Goal: Contribute content

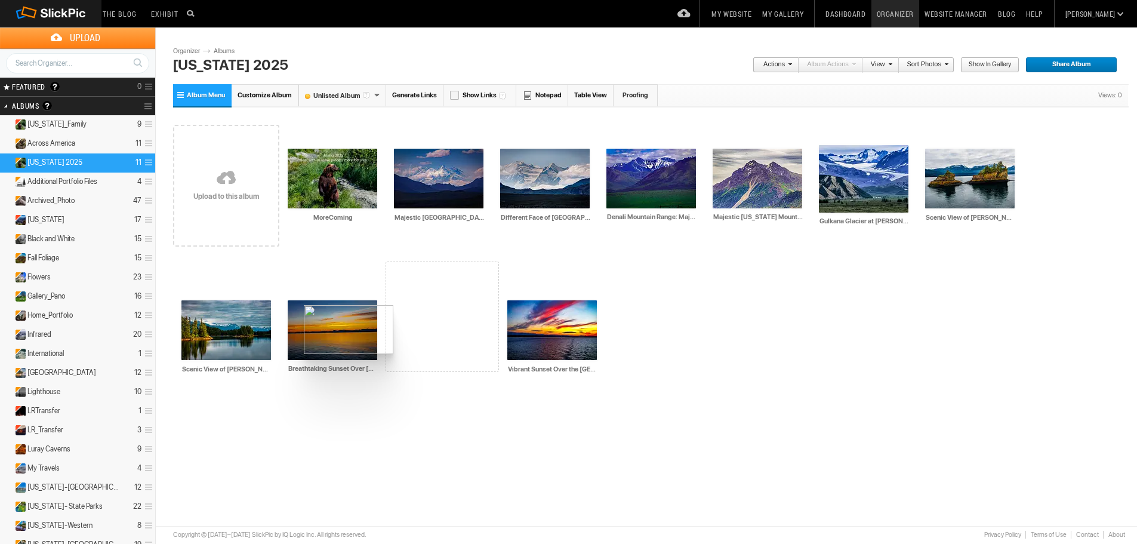
drag, startPoint x: 305, startPoint y: 176, endPoint x: 303, endPoint y: 305, distance: 128.9
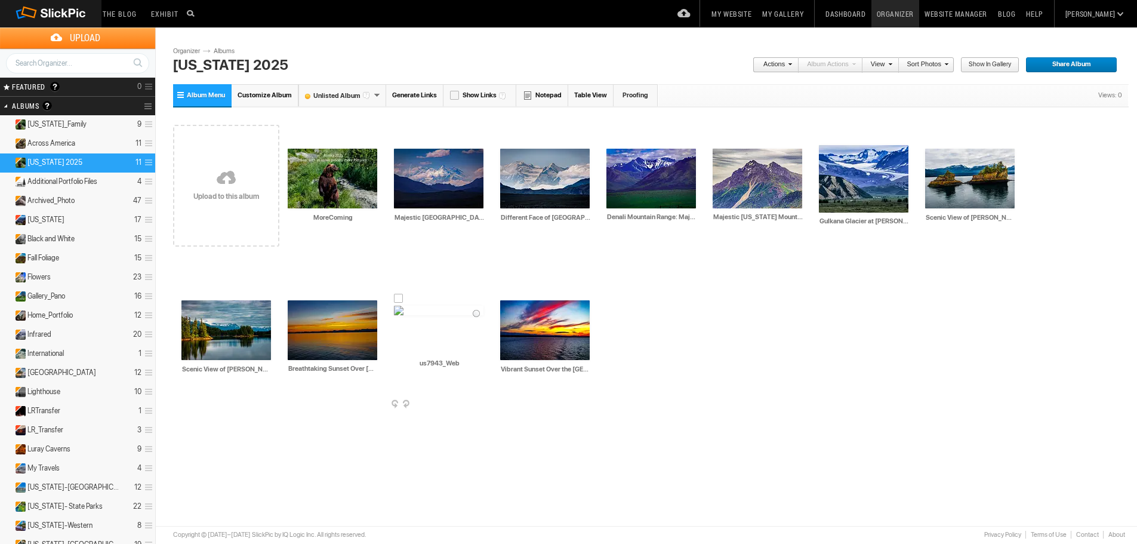
click at [394, 315] on img at bounding box center [439, 311] width 90 height 10
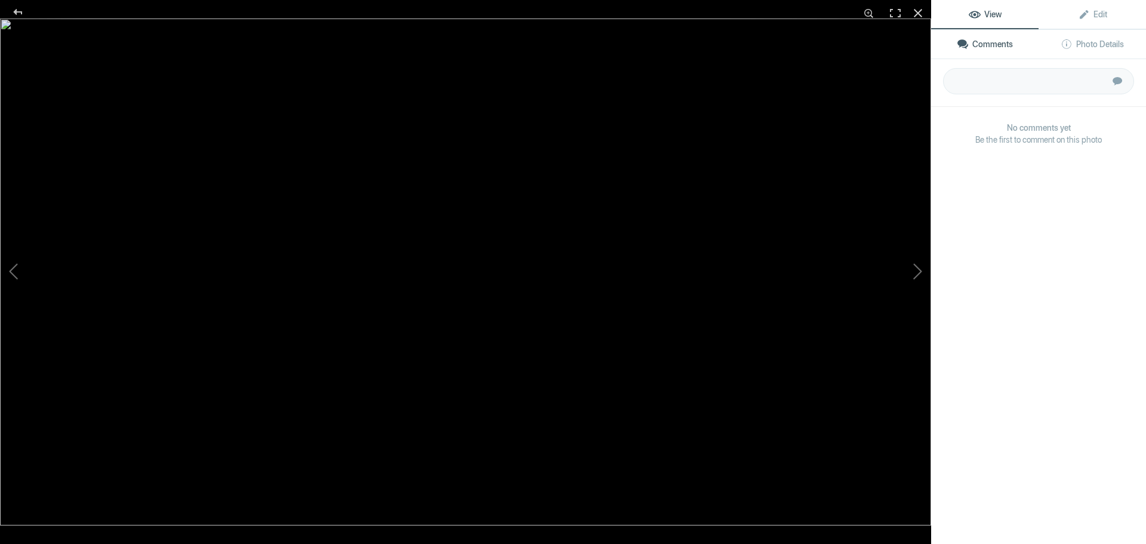
click at [331, 341] on div at bounding box center [465, 291] width 931 height 544
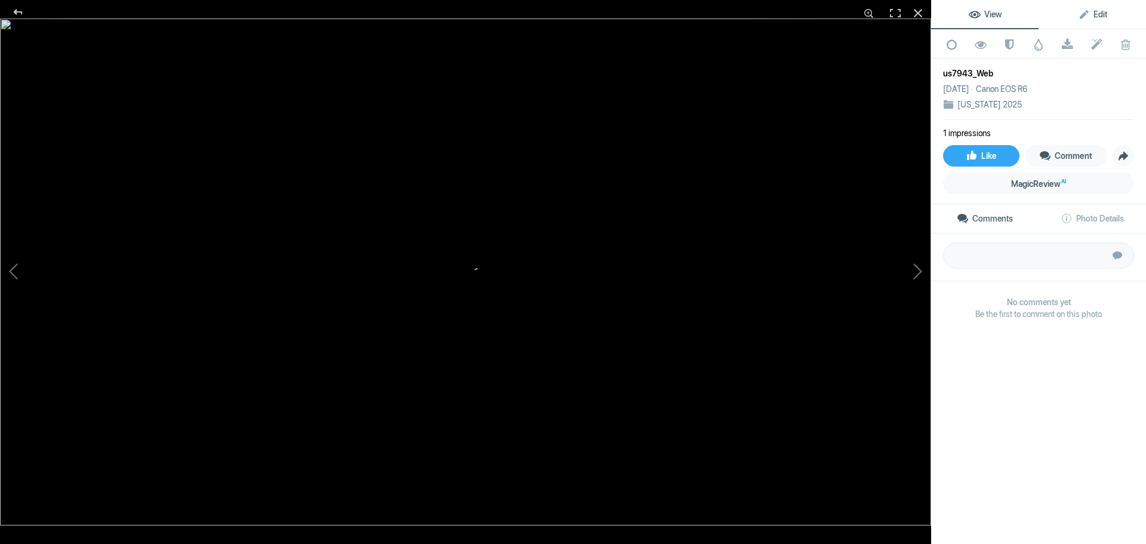
click at [1095, 14] on span "Edit" at bounding box center [1092, 15] width 29 height 10
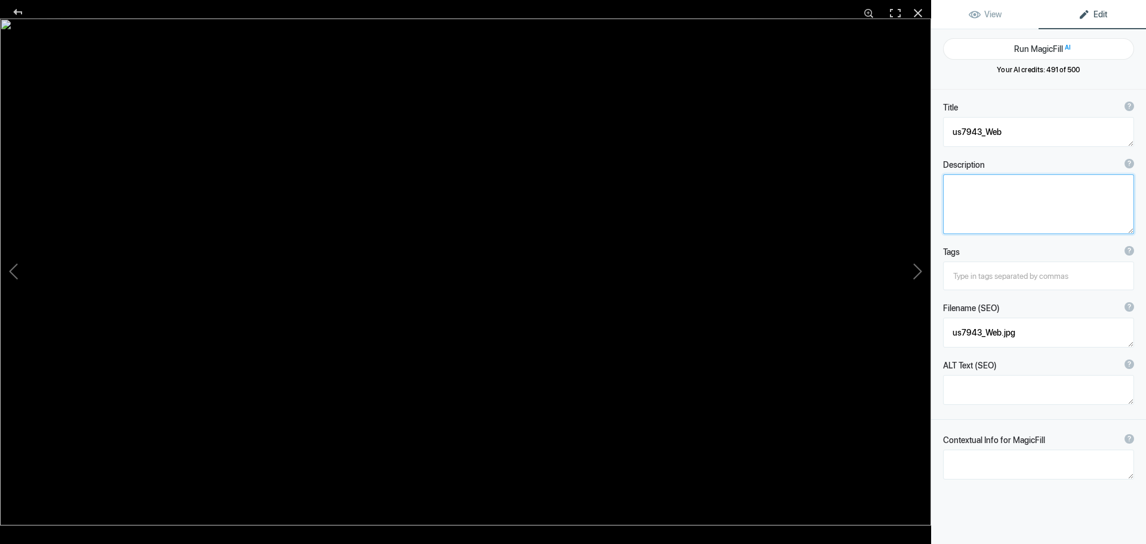
click at [1053, 186] on textarea at bounding box center [1038, 204] width 191 height 60
type textarea "[PERSON_NAME] Glacial"
drag, startPoint x: 1016, startPoint y: 332, endPoint x: 942, endPoint y: 332, distance: 74.6
click at [942, 332] on div "Filename (SEO) ? Choose a clear, descriptive filename that accurately represent…" at bounding box center [1038, 324] width 215 height 57
click at [1040, 47] on button "Run MagicFill AI" at bounding box center [1038, 48] width 191 height 21
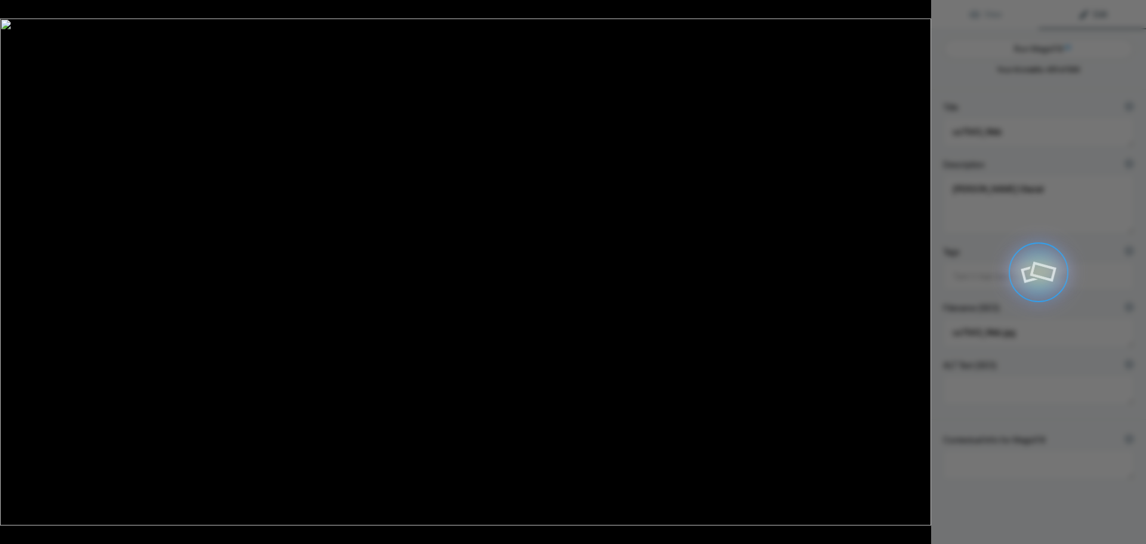
type textarea "[PERSON_NAME] Glacier in [US_STATE]: A Majestic Natural Wonder"
type textarea "Experience the breathtaking beauty of [PERSON_NAME][GEOGRAPHIC_DATA], one of [U…"
type textarea "[PERSON_NAME]-glacier-[US_STATE][GEOGRAPHIC_DATA]jpg"
type textarea "A stunning view of [PERSON_NAME][GEOGRAPHIC_DATA] in [US_STATE], featuring dram…"
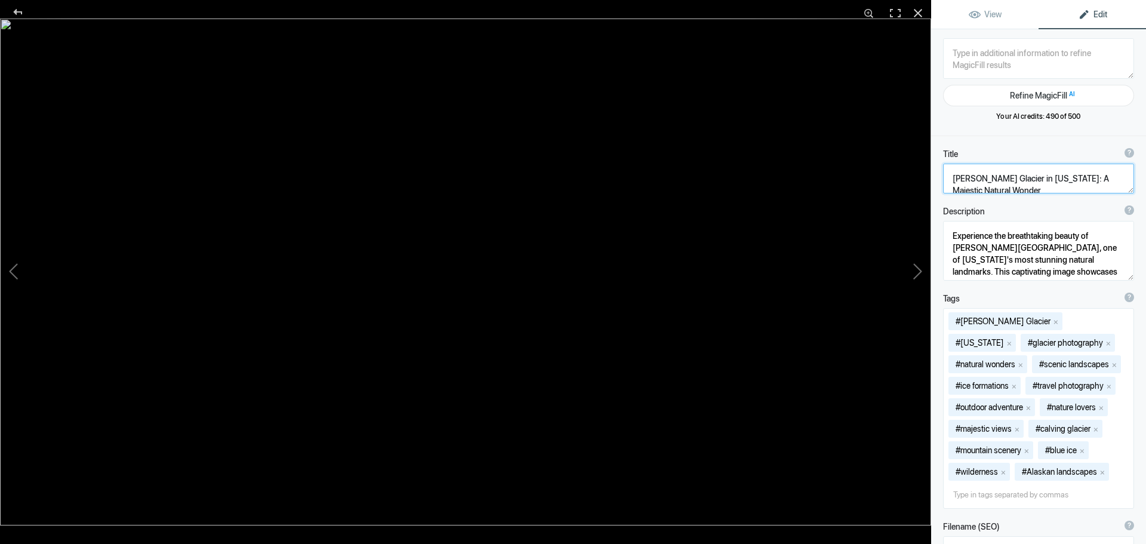
click at [1013, 188] on textarea at bounding box center [1038, 179] width 191 height 30
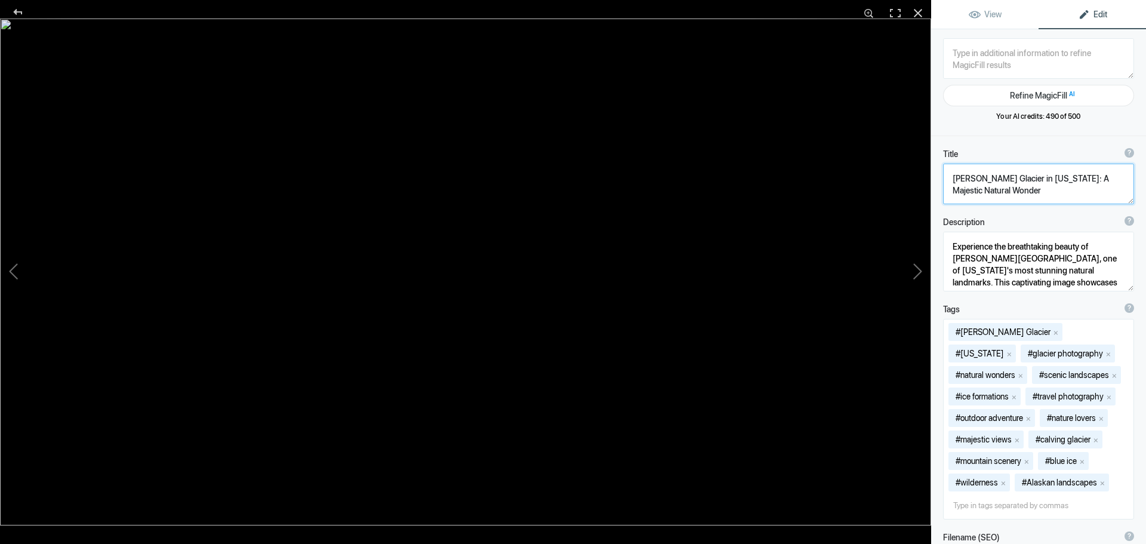
scroll to position [1, 0]
type textarea "[PERSON_NAME] Glacier in [US_STATE]: A Majestic Natural Wonder (US7943)"
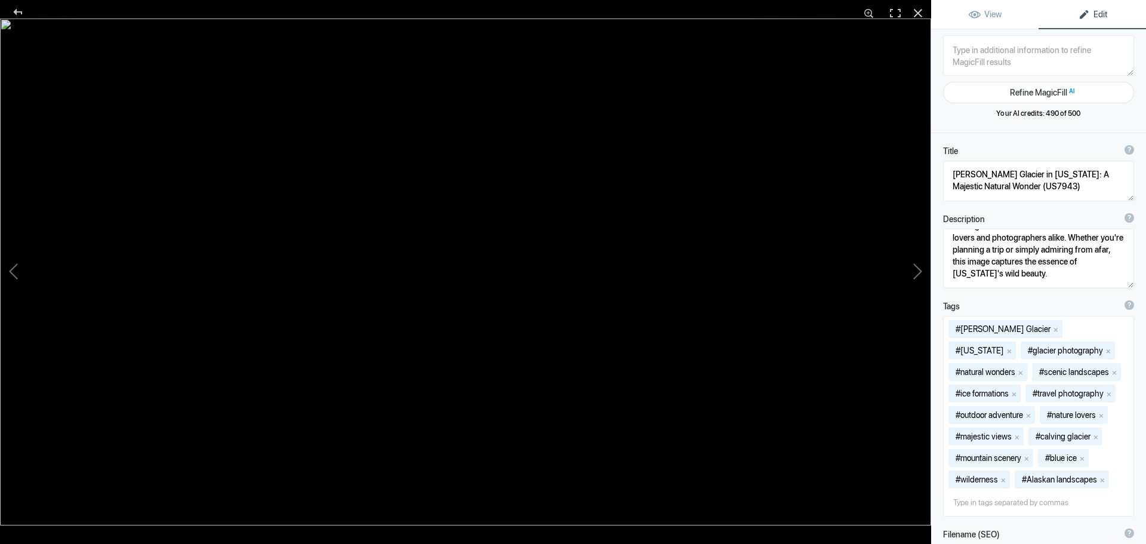
scroll to position [0, 0]
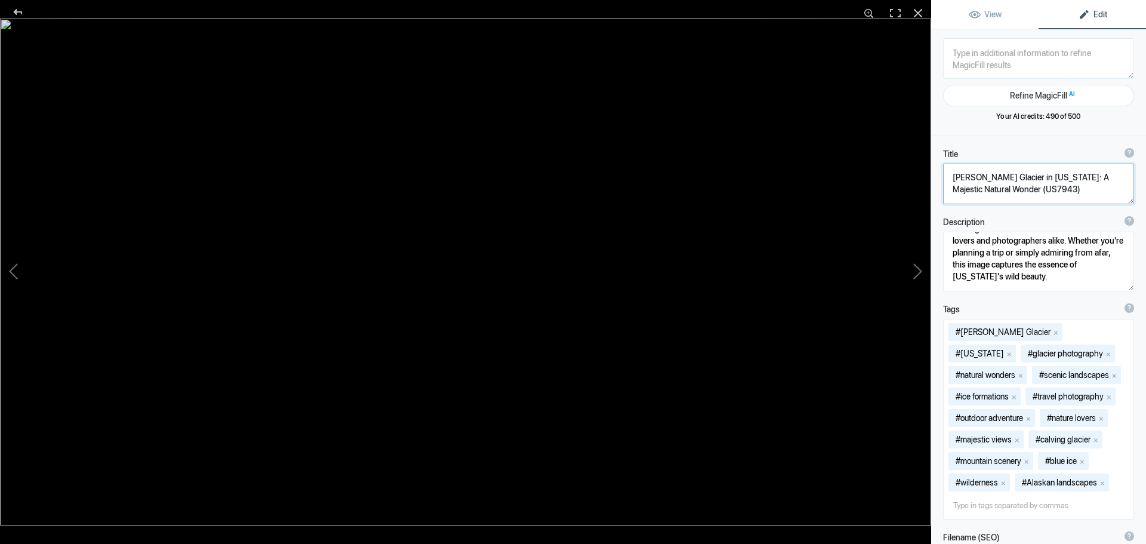
drag, startPoint x: 1060, startPoint y: 184, endPoint x: 947, endPoint y: 181, distance: 112.9
click at [947, 181] on textarea at bounding box center [1038, 184] width 191 height 41
drag, startPoint x: 947, startPoint y: 245, endPoint x: 1102, endPoint y: 249, distance: 155.8
click at [1102, 249] on textarea at bounding box center [1038, 262] width 191 height 60
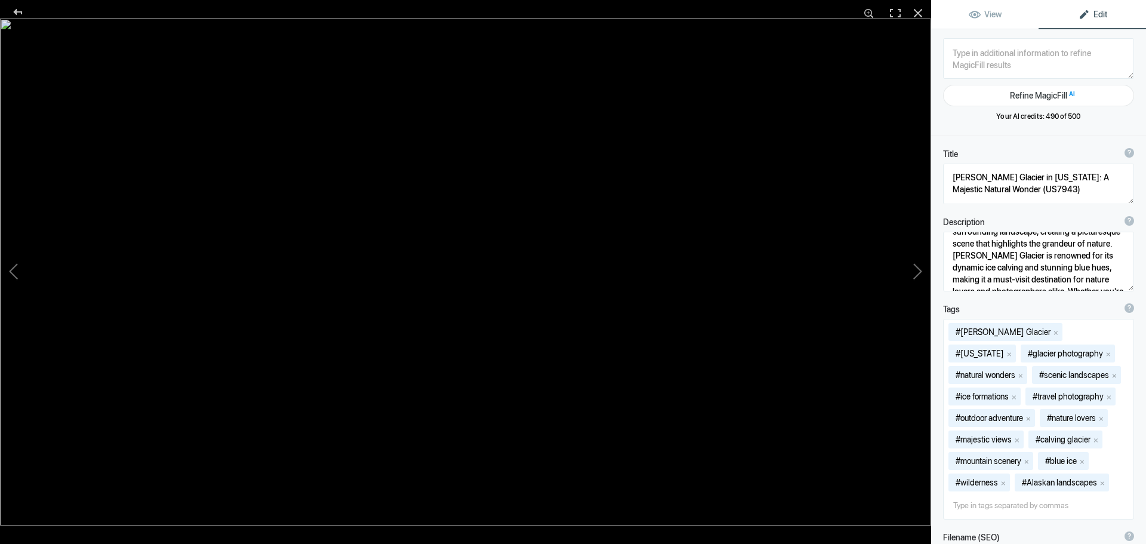
drag, startPoint x: 985, startPoint y: 329, endPoint x: 1116, endPoint y: 112, distance: 253.0
click at [1116, 112] on span "Your AI credits: 490 of 500" at bounding box center [1038, 116] width 191 height 11
click at [1013, 330] on mat-chip "#[PERSON_NAME] Glacier x" at bounding box center [1005, 332] width 114 height 18
drag, startPoint x: 950, startPoint y: 175, endPoint x: 1049, endPoint y: 191, distance: 100.4
click at [1049, 191] on textarea at bounding box center [1038, 184] width 191 height 41
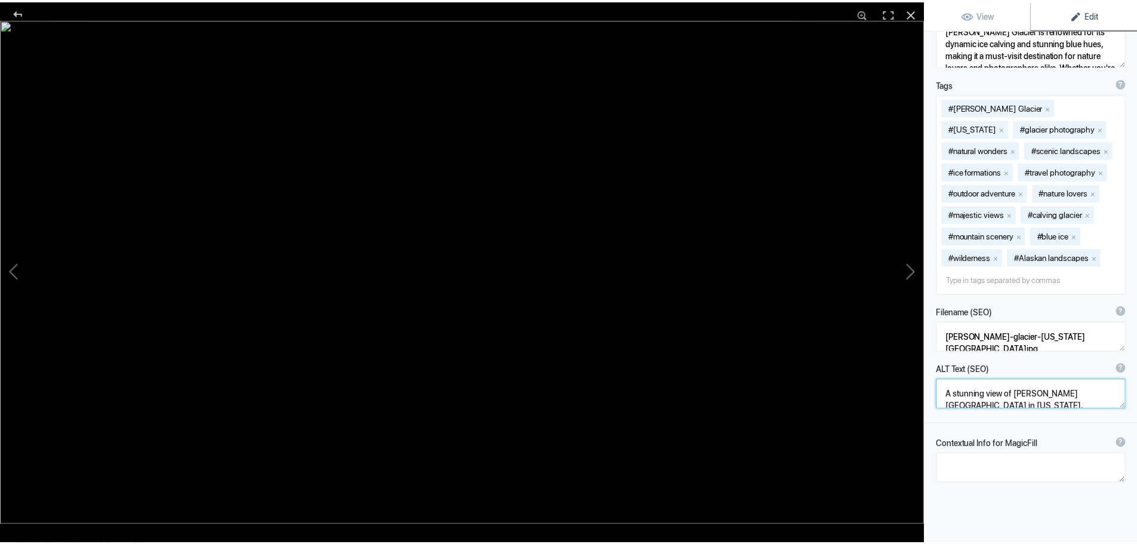
scroll to position [36, 0]
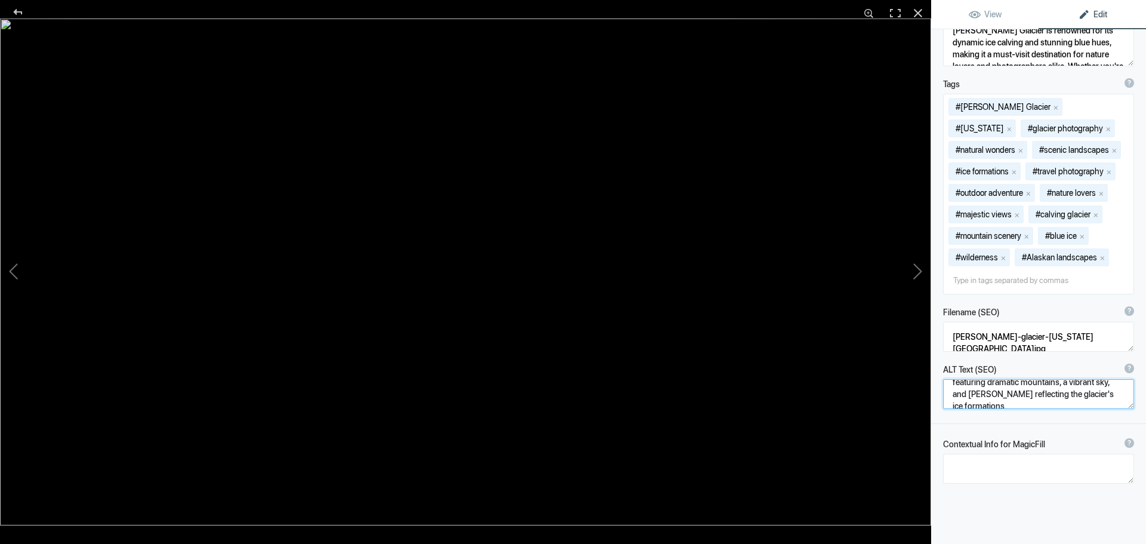
drag, startPoint x: 954, startPoint y: 414, endPoint x: 1089, endPoint y: 430, distance: 135.9
click at [1089, 415] on div "ALT Text (SEO) ? Provide a concise and descriptive text for the image, focusing…" at bounding box center [1038, 386] width 215 height 57
click at [13, 13] on div at bounding box center [17, 12] width 43 height 24
